Goal: Task Accomplishment & Management: Manage account settings

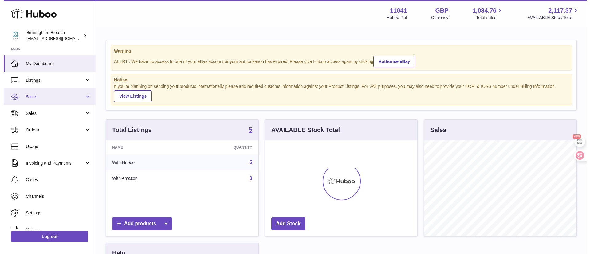
scroll to position [96, 152]
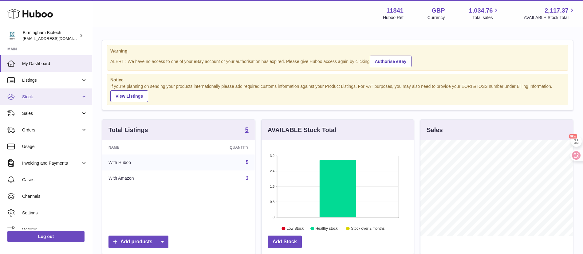
click at [62, 90] on link "Stock" at bounding box center [46, 97] width 92 height 17
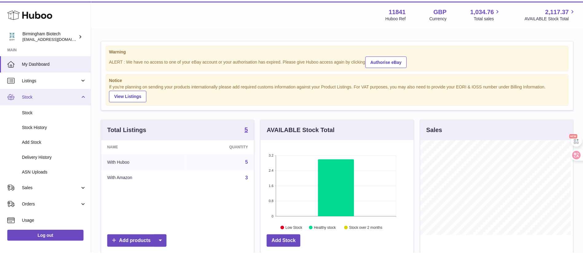
scroll to position [96, 155]
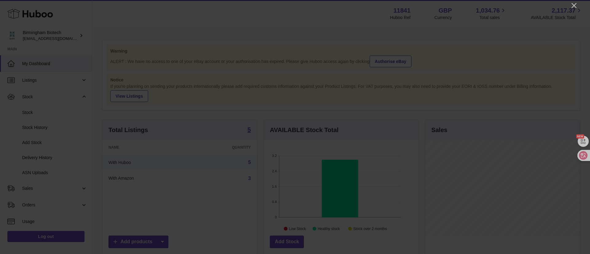
click at [573, 9] on div at bounding box center [295, 127] width 590 height 254
click at [573, 4] on icon "Close" at bounding box center [574, 5] width 5 height 5
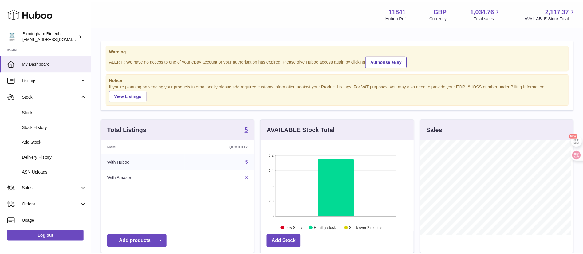
scroll to position [307241, 307184]
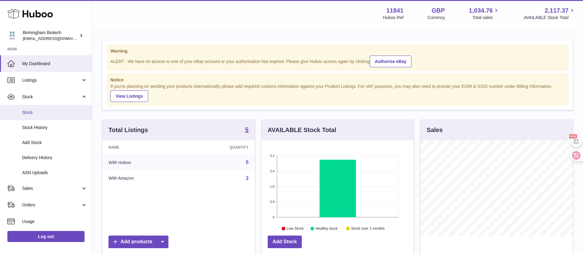
click at [24, 112] on span "Stock" at bounding box center [54, 113] width 65 height 6
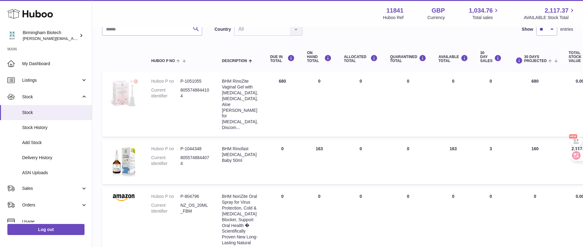
scroll to position [38, 0]
